Goal: Task Accomplishment & Management: Complete application form

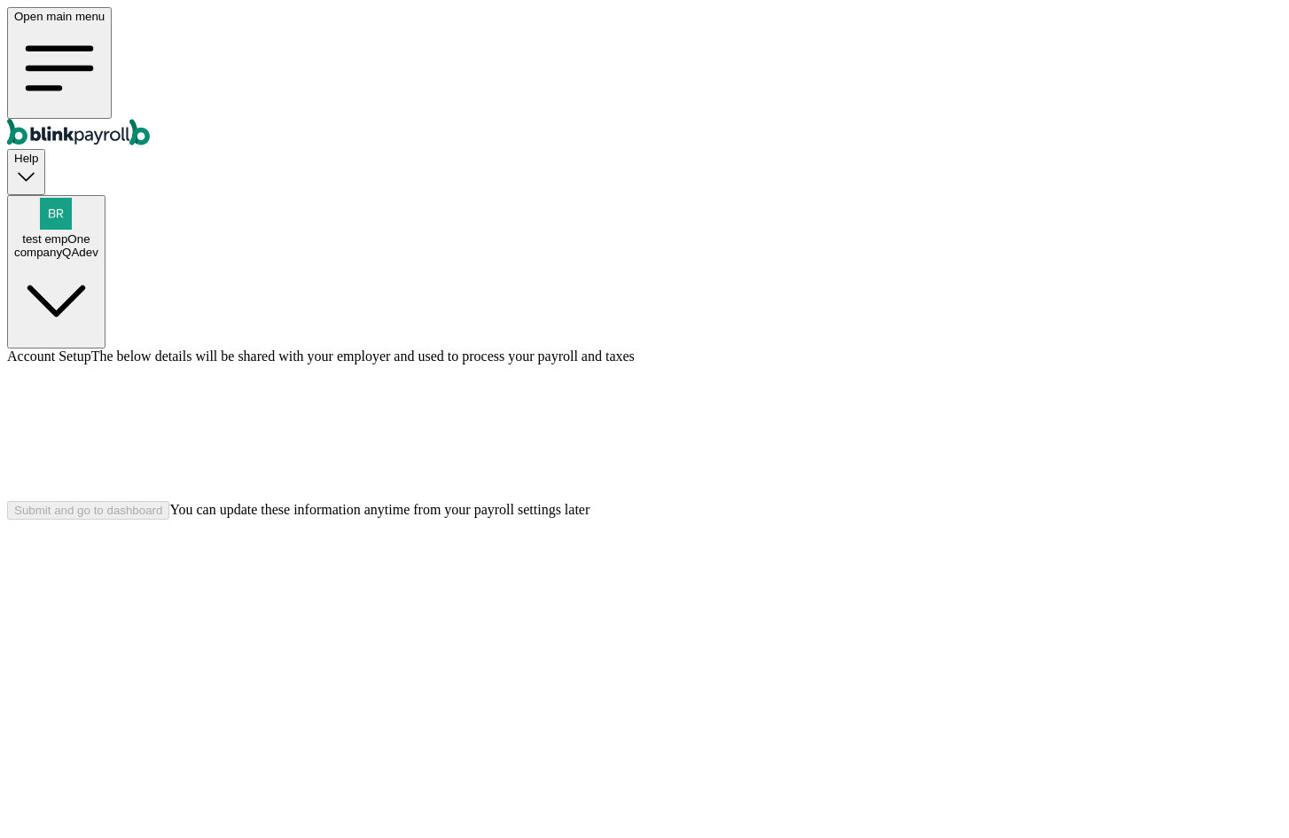
click at [106, 195] on button "test empOne companyQAdev" at bounding box center [56, 271] width 98 height 153
click at [98, 246] on div "companyQAdev" at bounding box center [56, 252] width 84 height 13
